Goal: Task Accomplishment & Management: Manage account settings

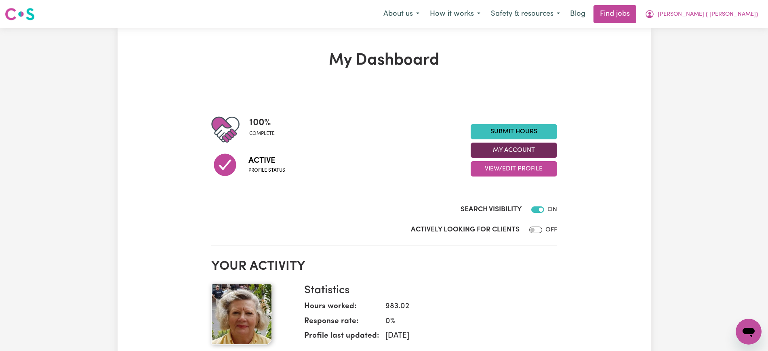
click at [532, 150] on button "My Account" at bounding box center [514, 150] width 86 height 15
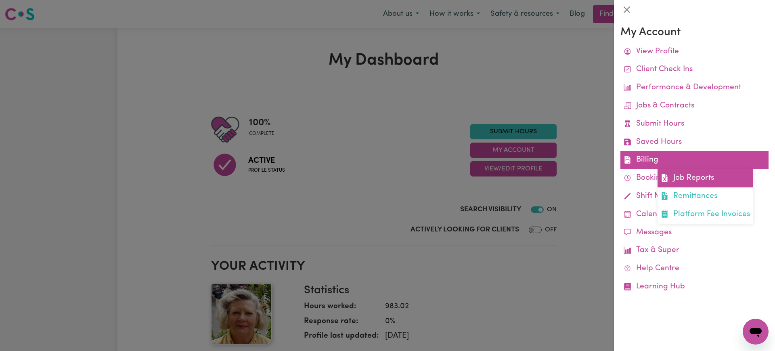
click at [670, 178] on link "Job Reports" at bounding box center [706, 178] width 96 height 18
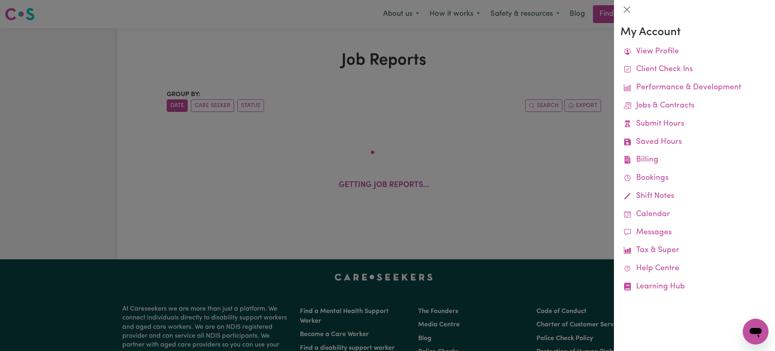
click at [670, 178] on link "Bookings" at bounding box center [695, 178] width 148 height 18
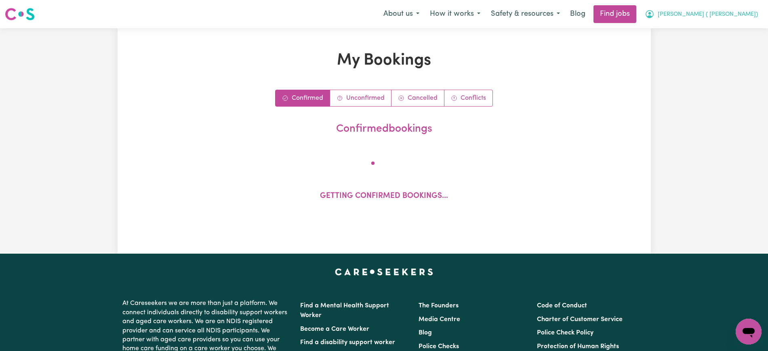
click at [723, 11] on span "[PERSON_NAME] ( [PERSON_NAME])" at bounding box center [708, 14] width 100 height 9
click at [708, 48] on link "My Dashboard" at bounding box center [731, 46] width 64 height 15
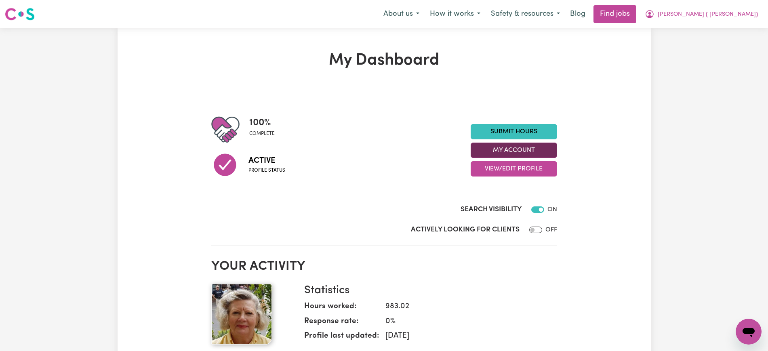
click at [514, 153] on button "My Account" at bounding box center [514, 150] width 86 height 15
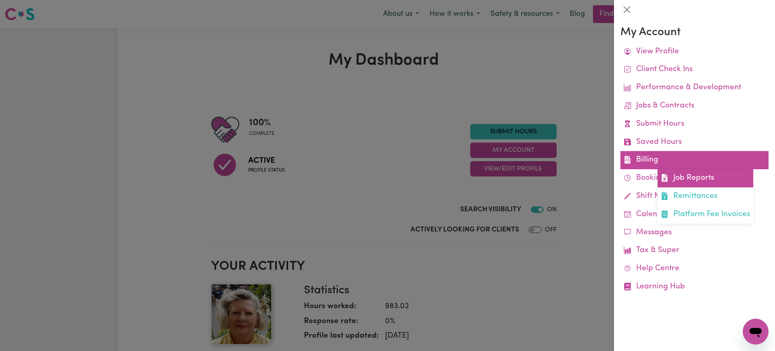
click at [694, 179] on link "Job Reports" at bounding box center [706, 178] width 96 height 18
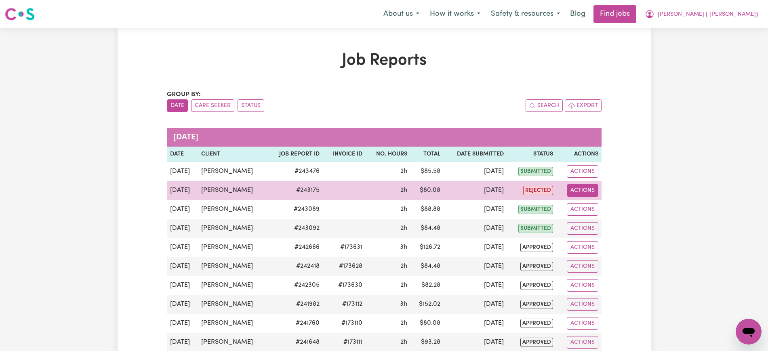
click at [581, 187] on button "Actions" at bounding box center [583, 190] width 32 height 13
click at [585, 210] on link "View Job Report" at bounding box center [600, 209] width 69 height 16
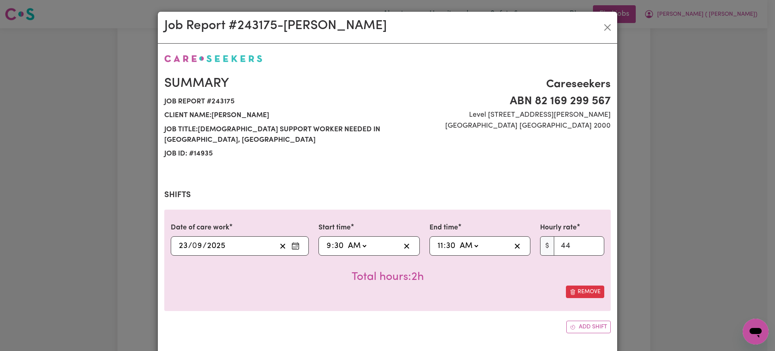
select select "44-Weekday"
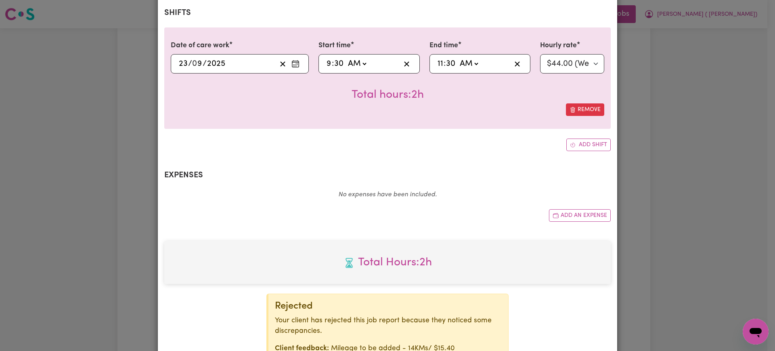
scroll to position [190, 0]
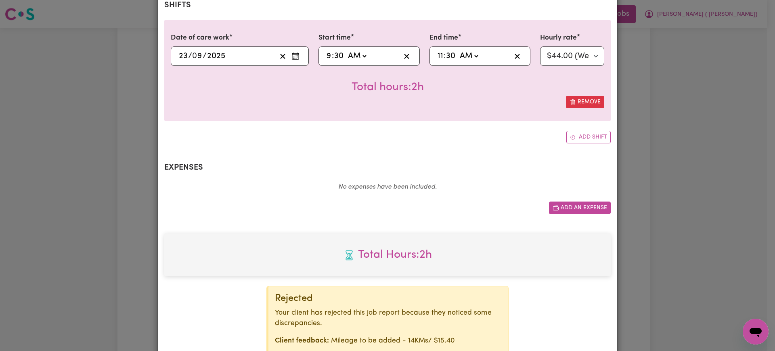
click at [562, 206] on button "Add an expense" at bounding box center [580, 208] width 62 height 13
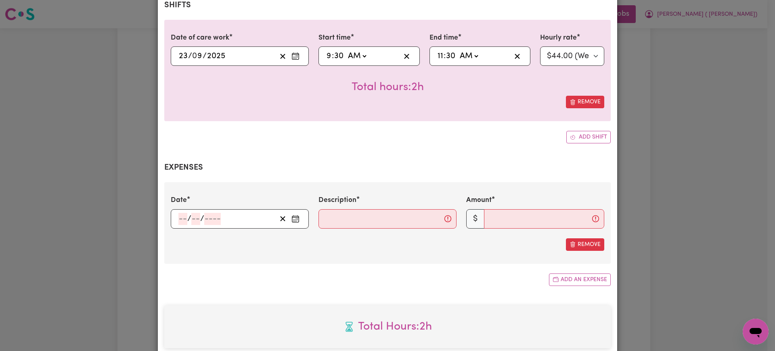
click at [292, 220] on icon "Enter the date of expense" at bounding box center [296, 219] width 8 height 8
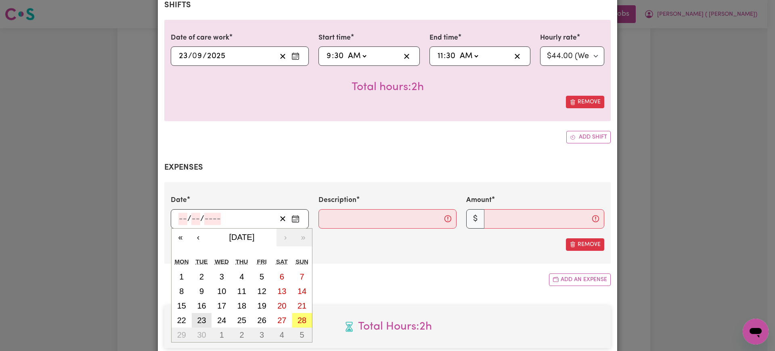
click at [198, 319] on abbr "23" at bounding box center [201, 320] width 9 height 9
type input "[DATE]"
type input "23"
type input "9"
type input "2025"
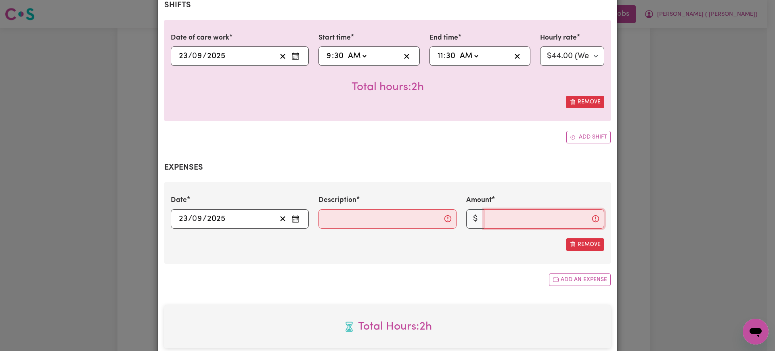
click at [518, 225] on input "Amount" at bounding box center [544, 218] width 120 height 19
type input "15.40"
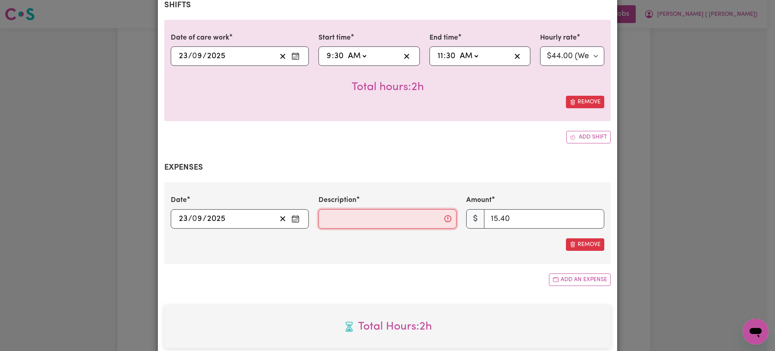
click at [407, 222] on input "Description" at bounding box center [388, 218] width 138 height 19
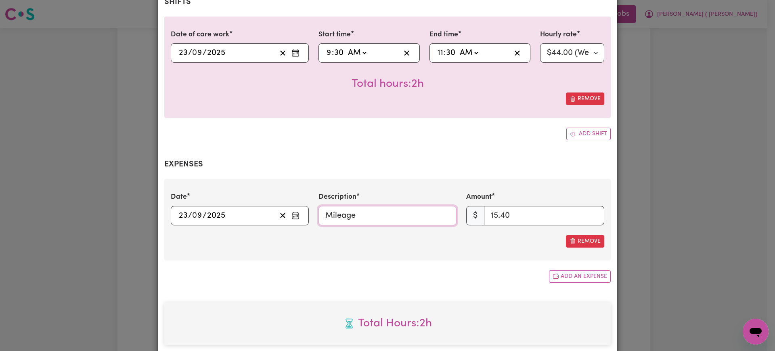
scroll to position [319, 0]
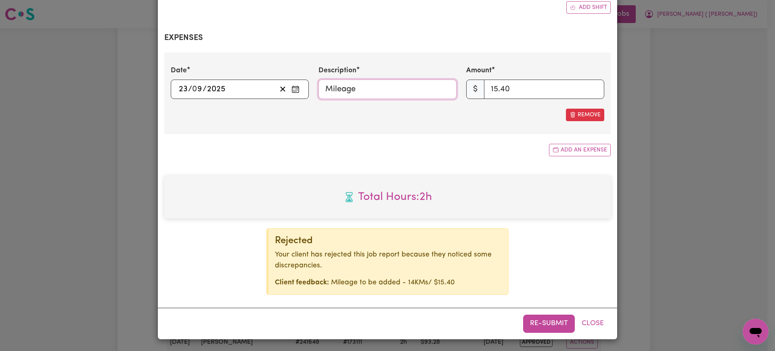
type input "Mileage"
click at [531, 322] on button "Re-submit" at bounding box center [549, 324] width 52 height 18
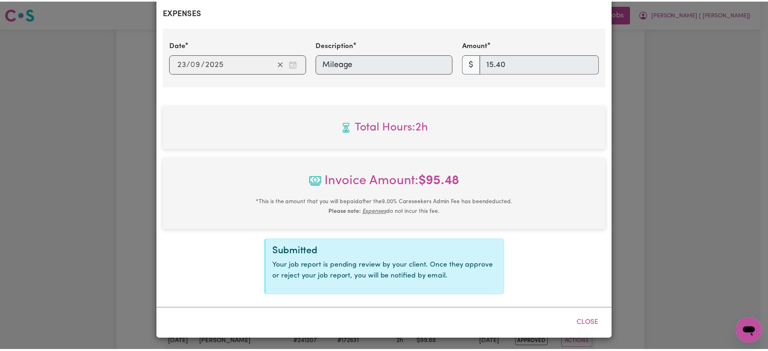
scroll to position [311, 0]
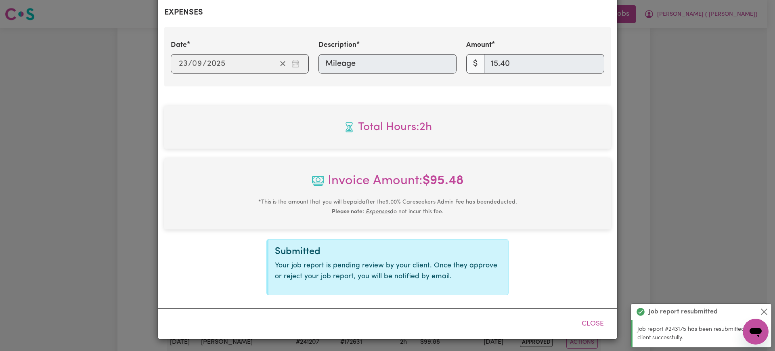
click at [671, 237] on div "Job Report # 243175 - [PERSON_NAME] Summary Job report # 243175 Client name: [P…" at bounding box center [387, 175] width 775 height 351
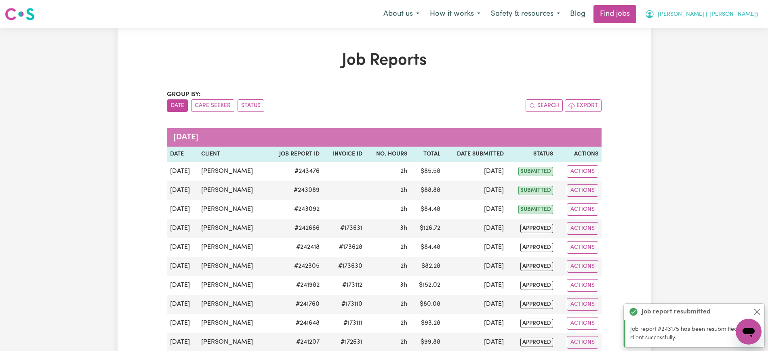
click at [653, 14] on icon "My Account" at bounding box center [649, 14] width 8 height 8
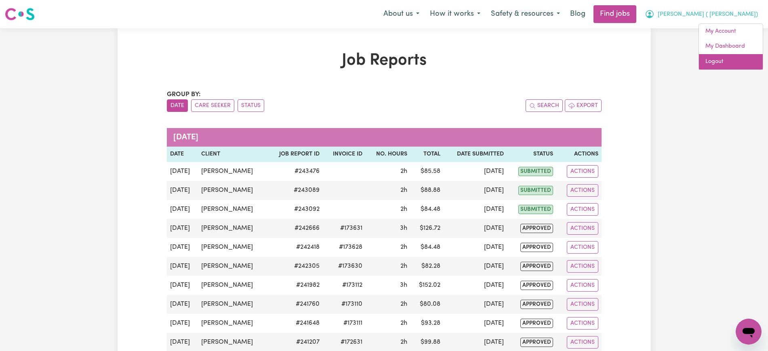
click at [708, 55] on link "Logout" at bounding box center [731, 61] width 64 height 15
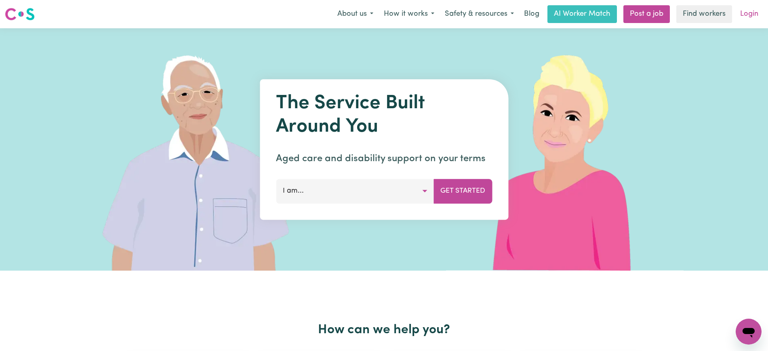
click at [743, 13] on link "Login" at bounding box center [749, 14] width 28 height 18
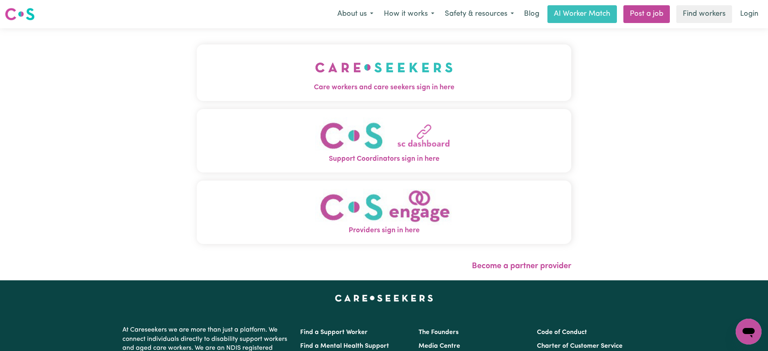
click at [239, 57] on button "Care workers and care seekers sign in here" at bounding box center [384, 72] width 374 height 57
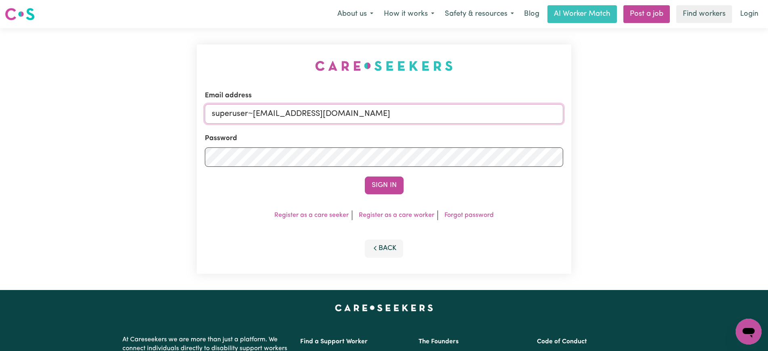
drag, startPoint x: 253, startPoint y: 113, endPoint x: 419, endPoint y: 113, distance: 166.0
click at [419, 113] on input "superuser~[EMAIL_ADDRESS][DOMAIN_NAME]" at bounding box center [384, 113] width 358 height 19
type input "[EMAIL_ADDRESS][DOMAIN_NAME]"
click at [365, 176] on button "Sign In" at bounding box center [384, 185] width 39 height 18
